Goal: Task Accomplishment & Management: Manage account settings

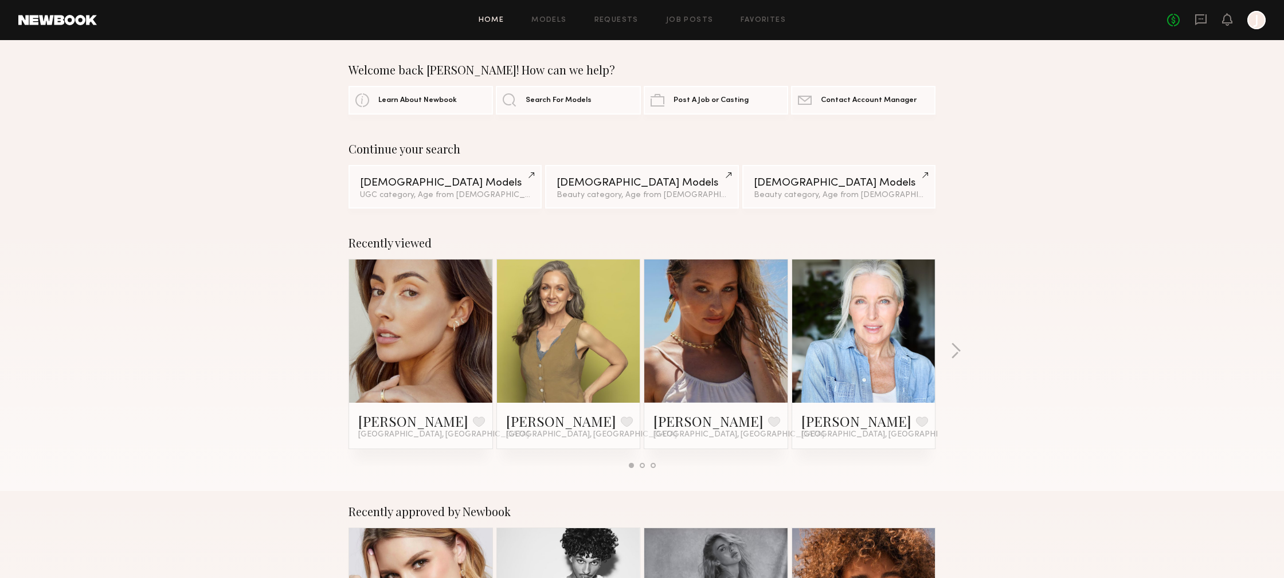
click at [1256, 21] on div at bounding box center [1256, 20] width 18 height 18
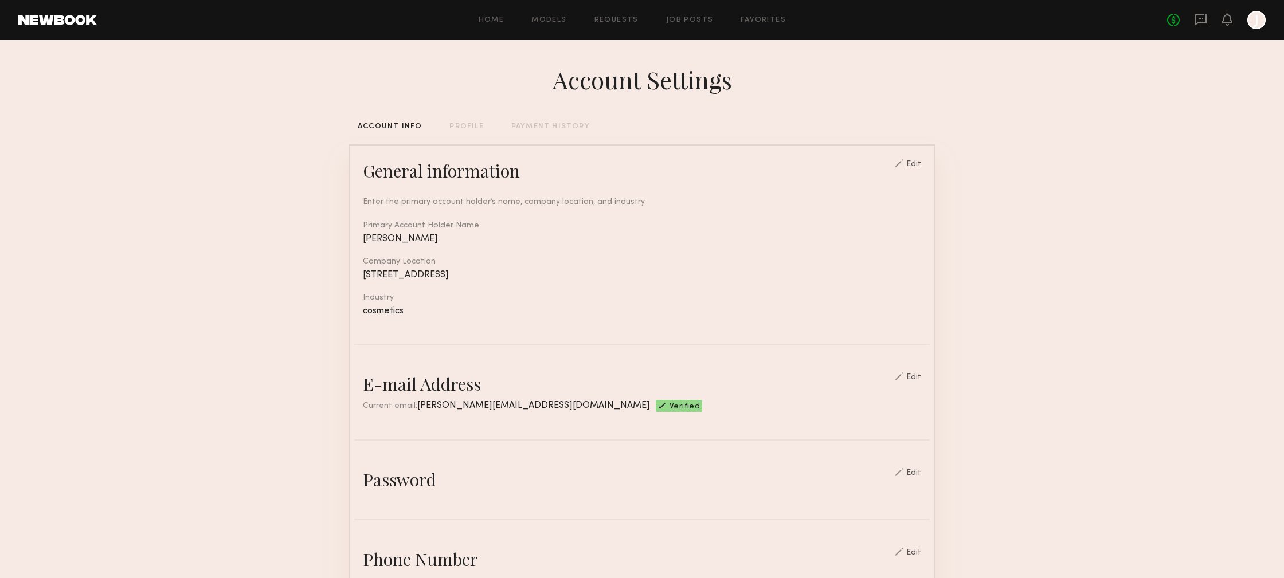
click at [1234, 17] on div "No fees up to $5,000 J" at bounding box center [1216, 20] width 99 height 18
click at [1231, 21] on icon at bounding box center [1226, 19] width 9 height 8
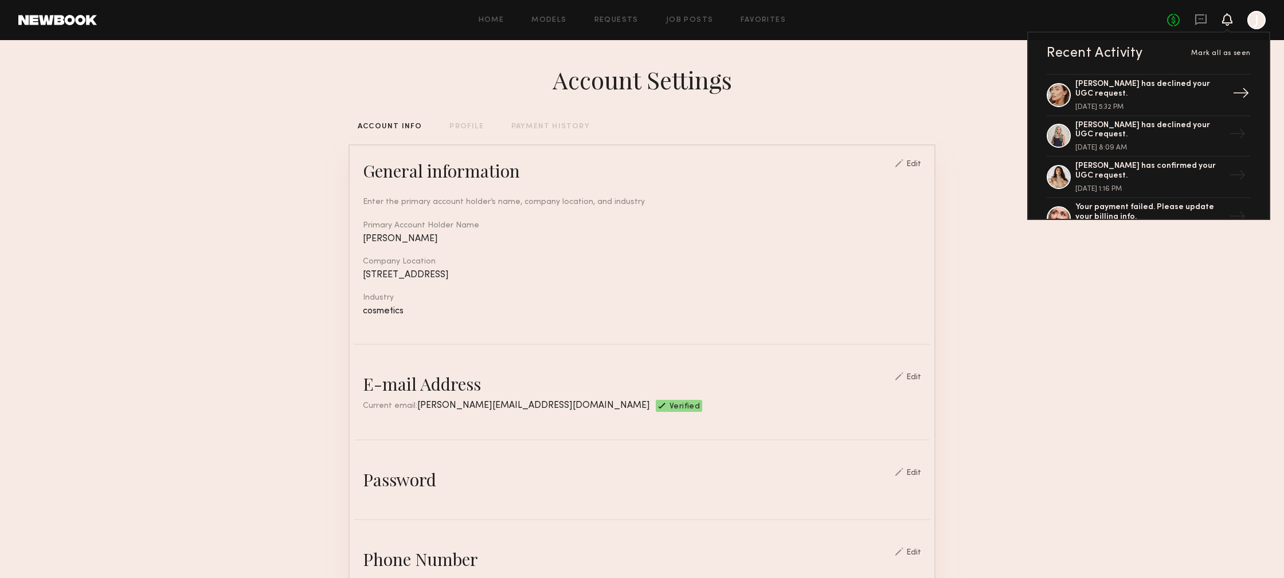
click at [1184, 85] on div "[PERSON_NAME] has declined your UGC request." at bounding box center [1149, 89] width 149 height 19
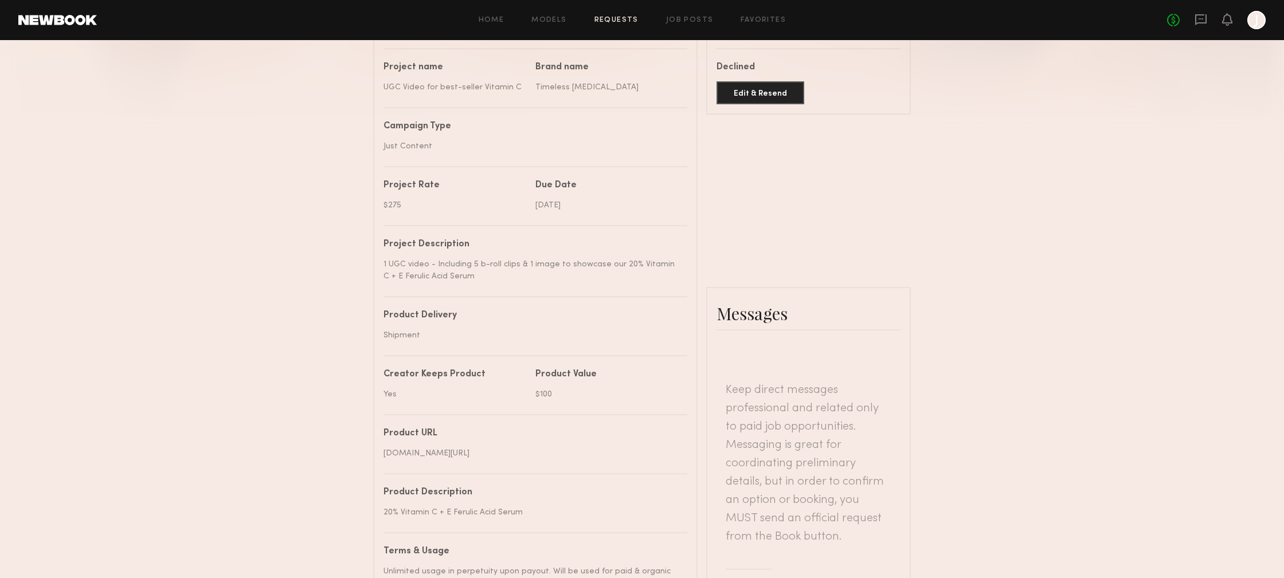
scroll to position [262, 0]
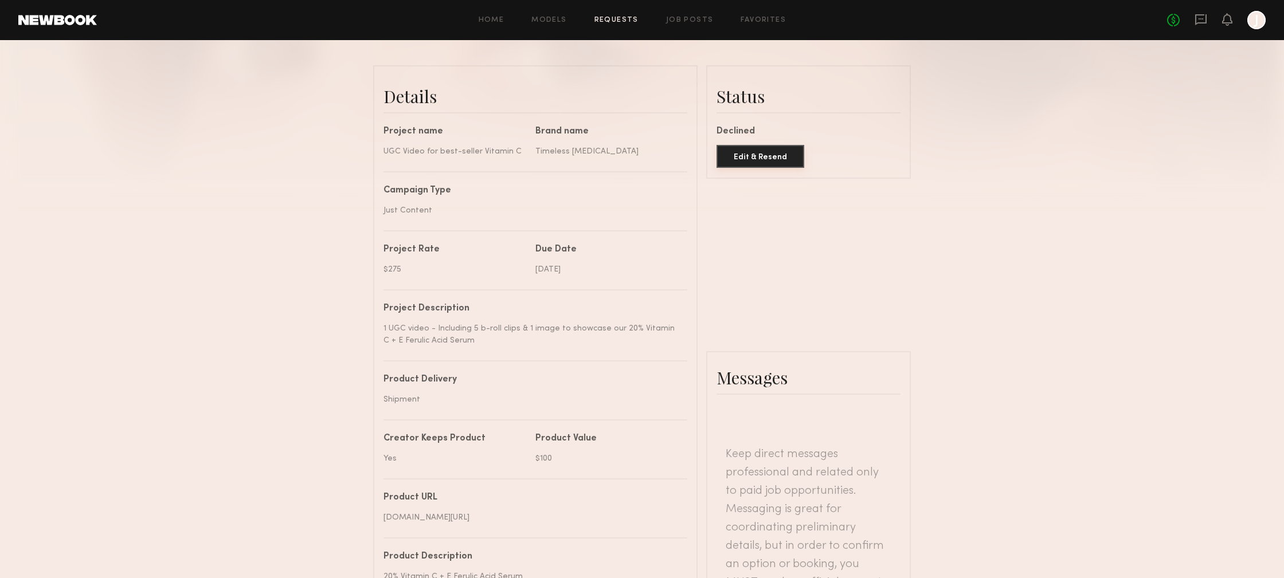
click at [759, 159] on button "Edit & Resend" at bounding box center [760, 156] width 88 height 23
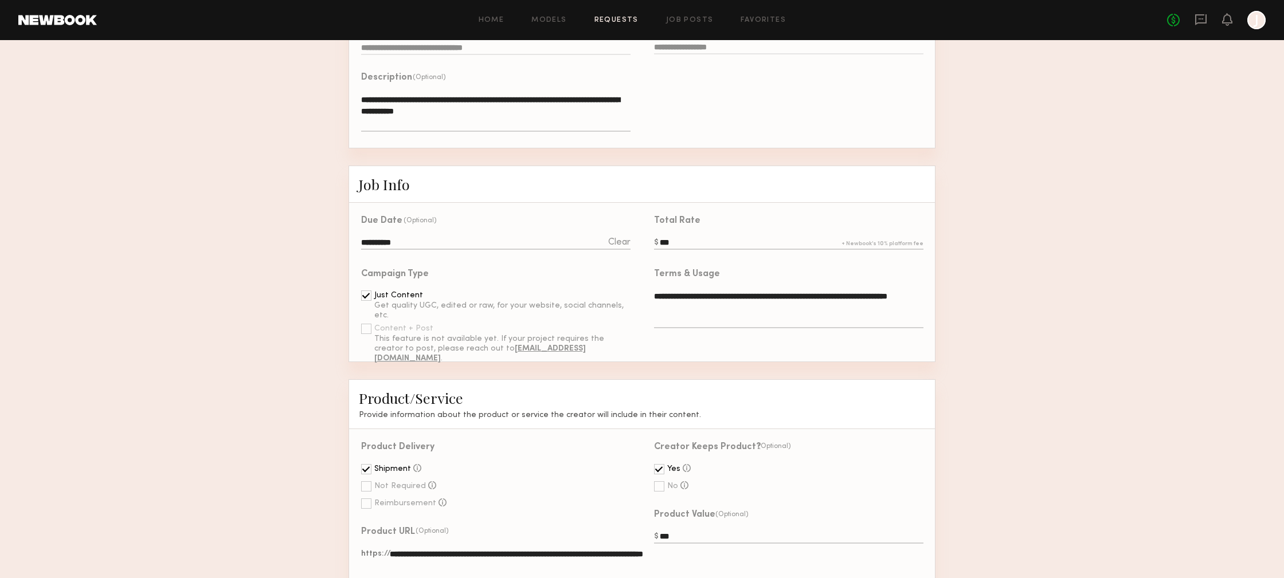
scroll to position [213, 0]
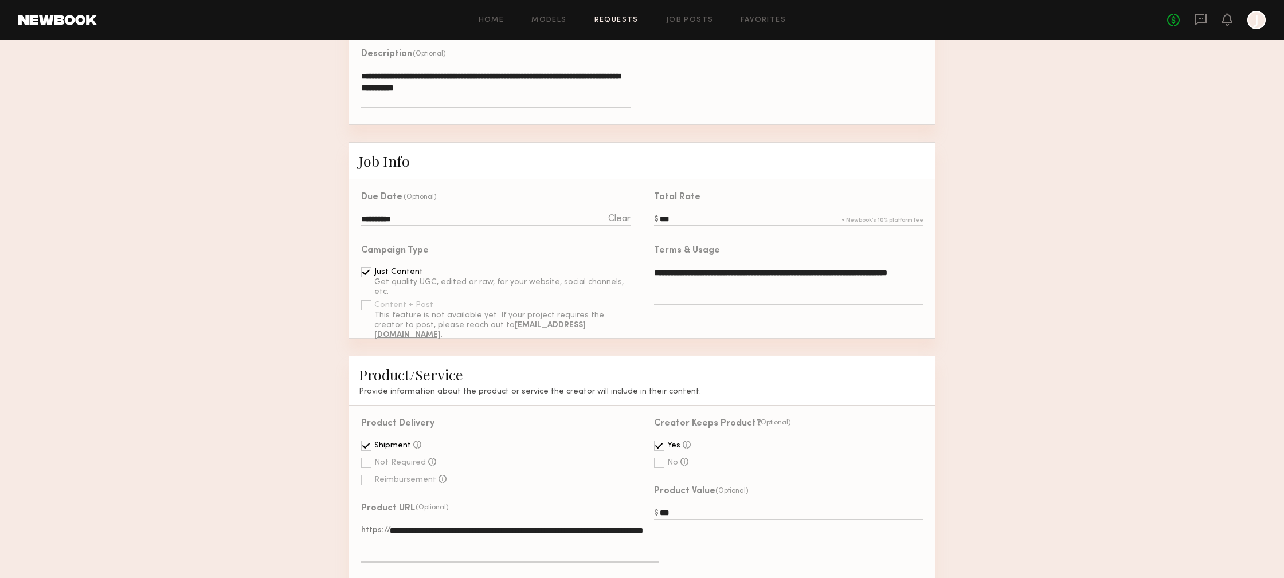
click at [677, 217] on input "***" at bounding box center [788, 220] width 269 height 13
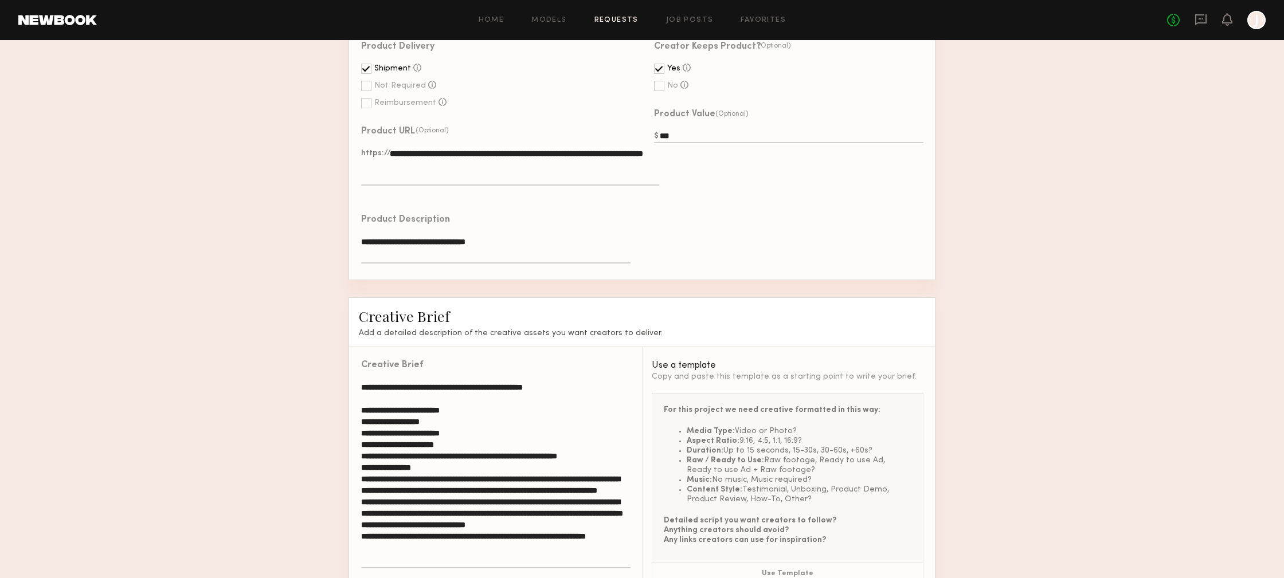
scroll to position [712, 0]
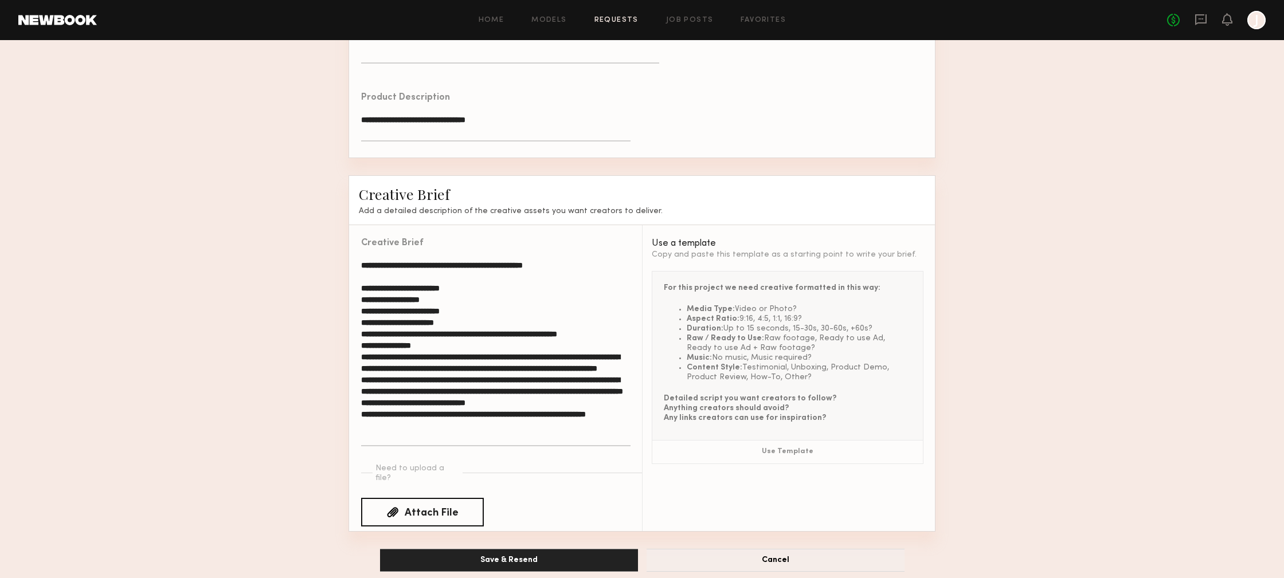
type input "***"
click at [513, 549] on button "Save & Resend" at bounding box center [509, 560] width 258 height 23
